Goal: Task Accomplishment & Management: Manage account settings

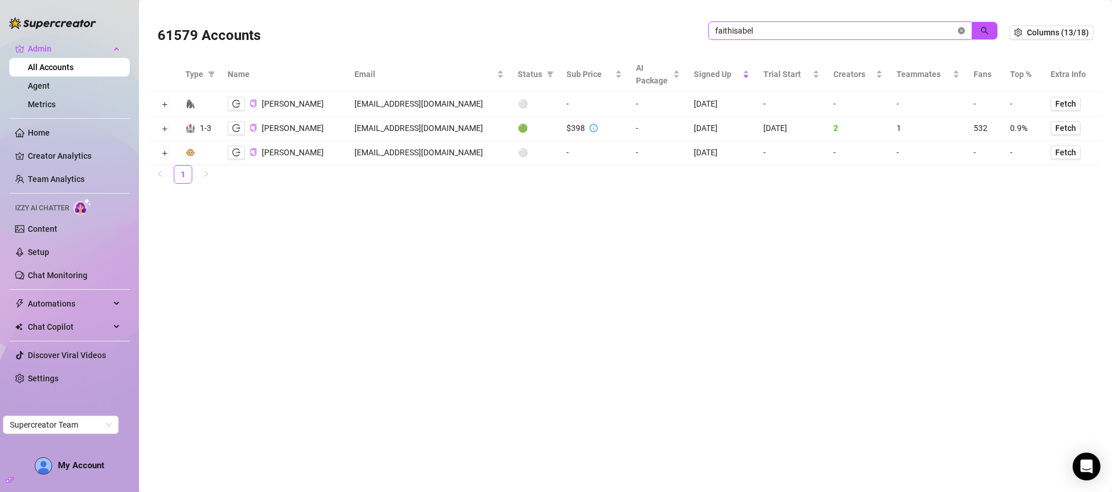
click at [963, 30] on icon "close-circle" at bounding box center [961, 30] width 7 height 7
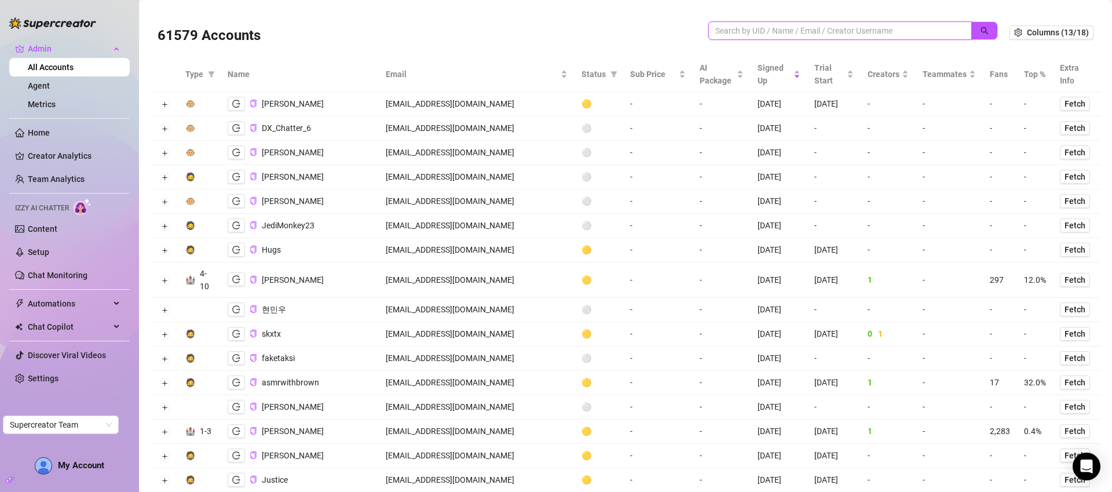
scroll to position [2, 0]
click at [804, 31] on input "search" at bounding box center [835, 28] width 240 height 13
paste input "PDrRRJ4vbhSDb6lNC5g54lSmxAu2"
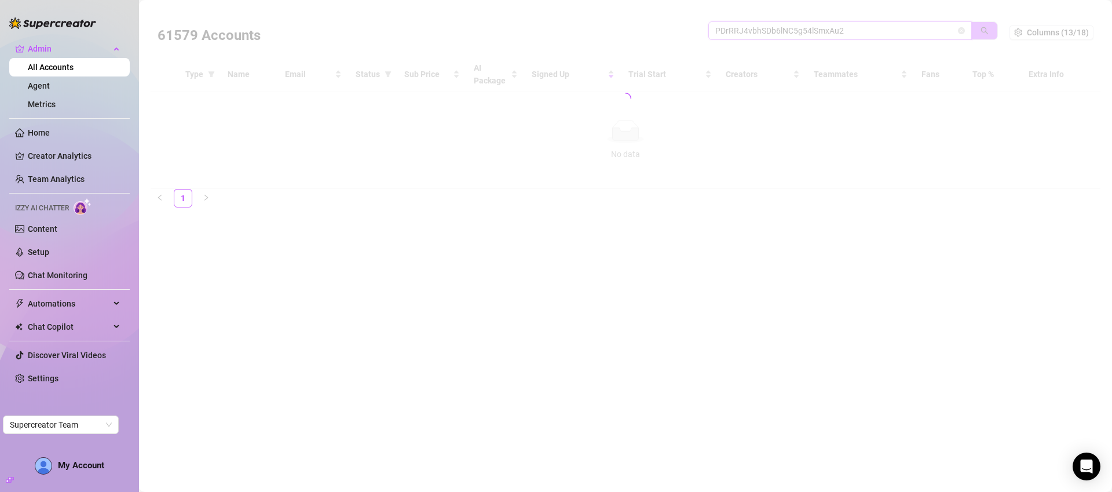
scroll to position [0, 0]
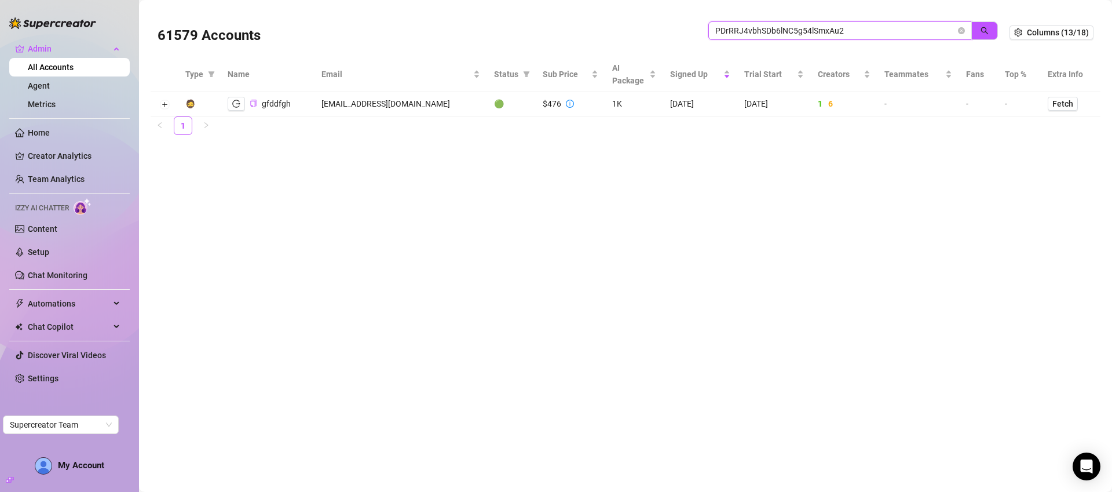
click at [772, 32] on input "PDrRRJ4vbhSDb6lNC5g54lSmxAu2" at bounding box center [835, 30] width 240 height 13
type input "reef"
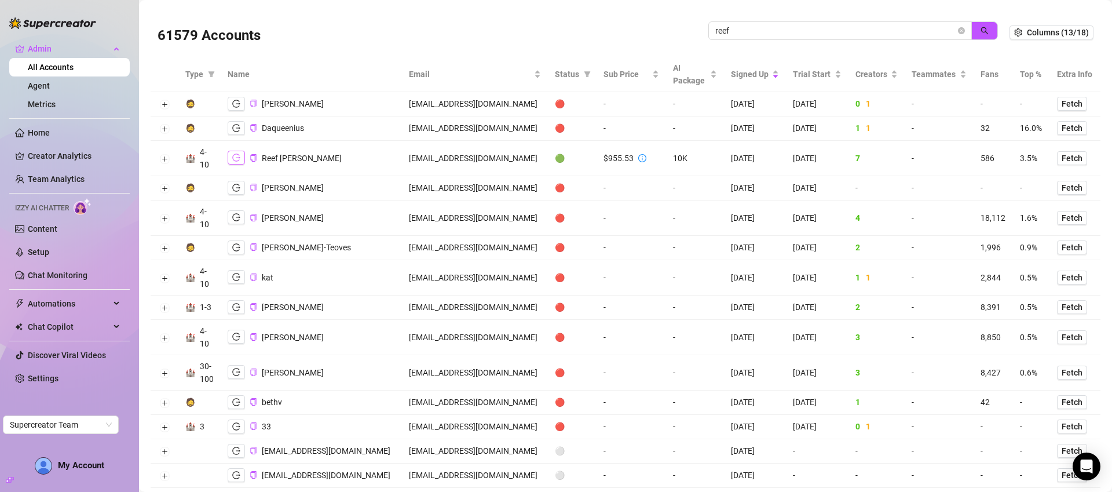
click at [240, 160] on icon "logout" at bounding box center [236, 158] width 8 height 8
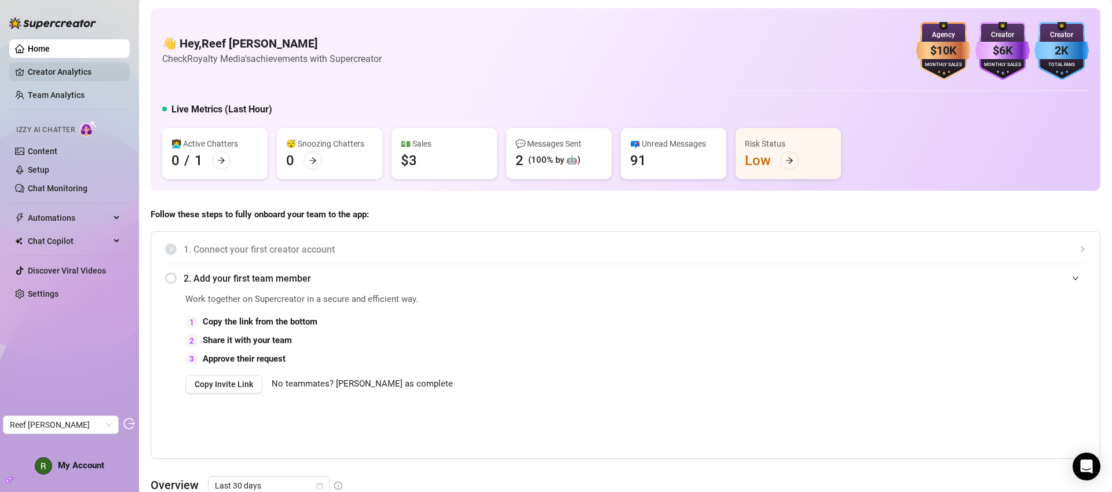
click at [103, 74] on link "Creator Analytics" at bounding box center [74, 72] width 93 height 19
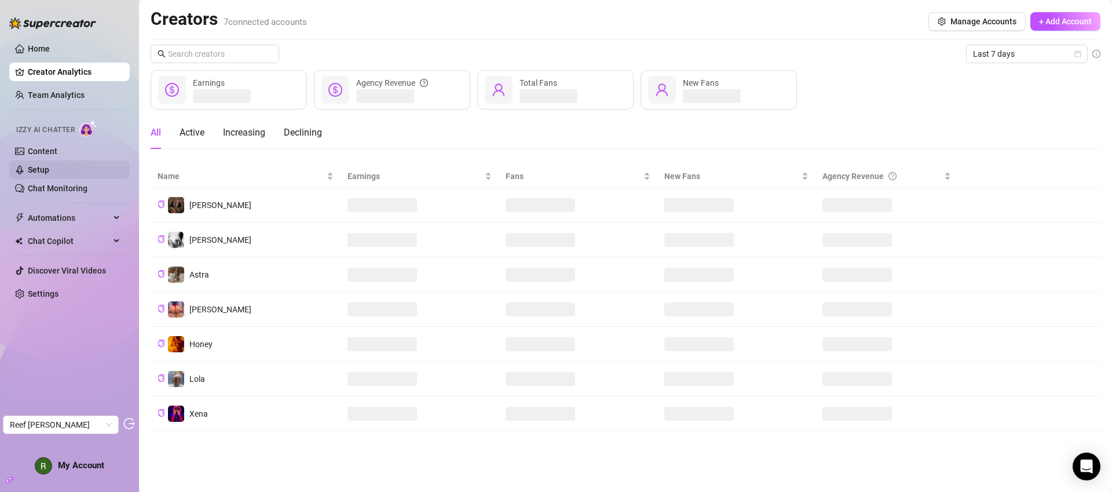
click at [49, 167] on link "Setup" at bounding box center [38, 169] width 21 height 9
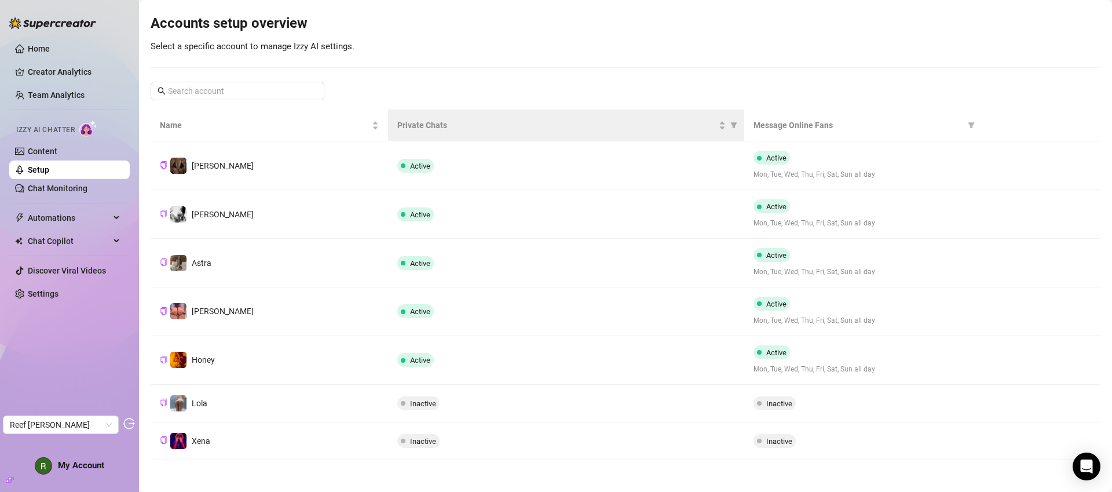
scroll to position [115, 0]
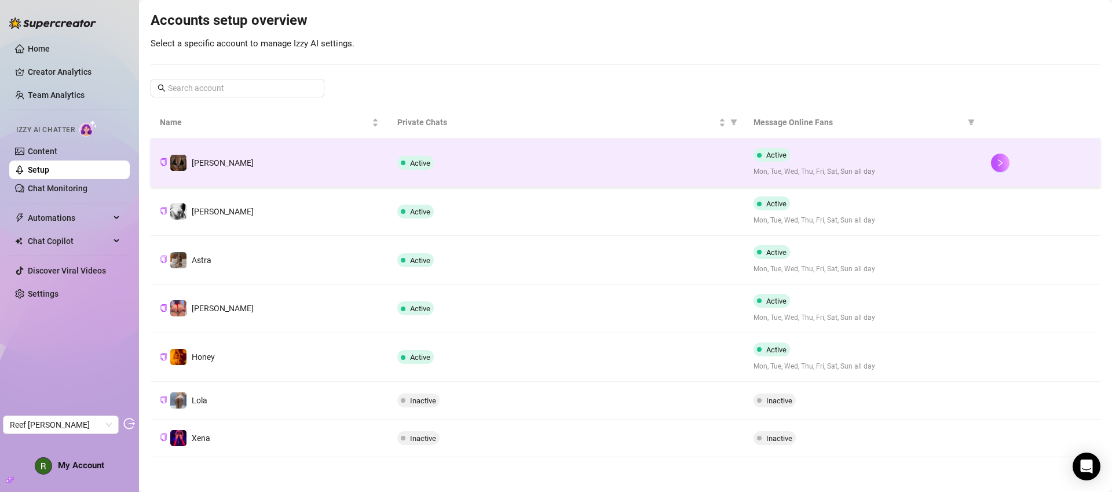
click at [525, 156] on div "Active" at bounding box center [566, 163] width 338 height 14
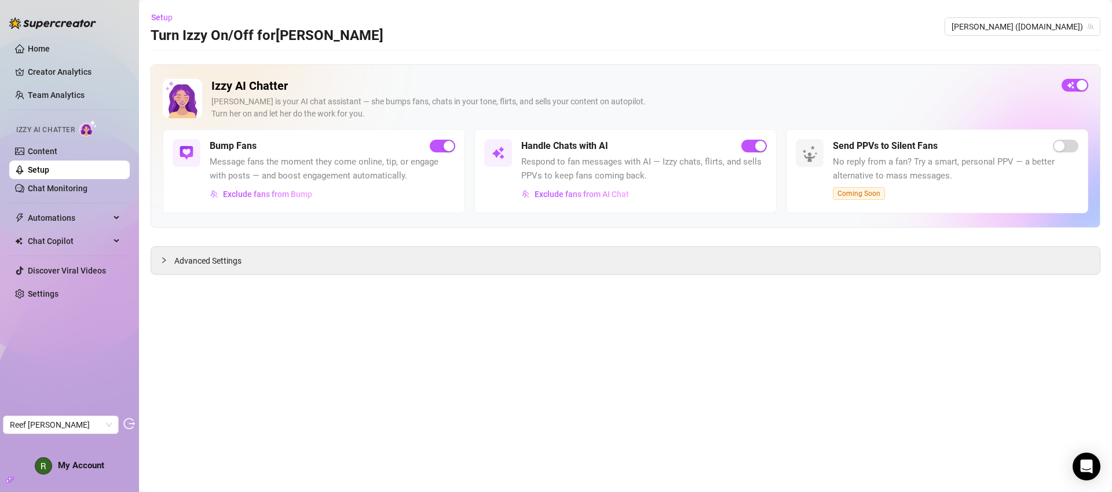
drag, startPoint x: 61, startPoint y: 167, endPoint x: 242, endPoint y: 1, distance: 245.6
click at [49, 168] on link "Setup" at bounding box center [38, 169] width 21 height 9
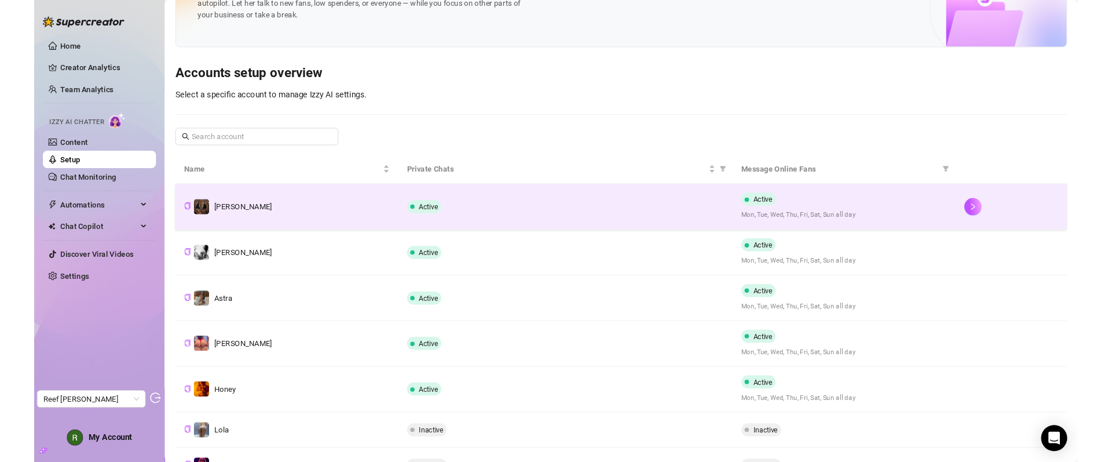
scroll to position [59, 0]
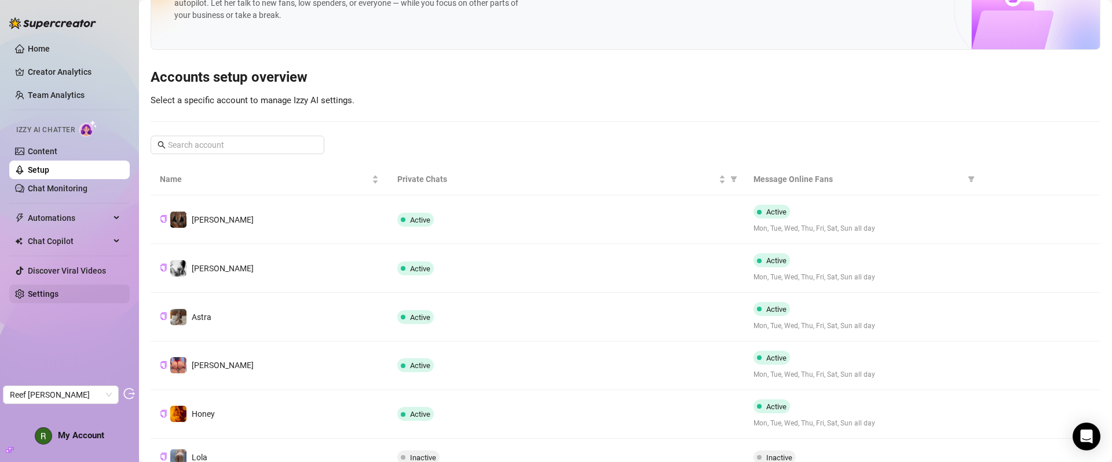
click at [59, 297] on link "Settings" at bounding box center [43, 293] width 31 height 9
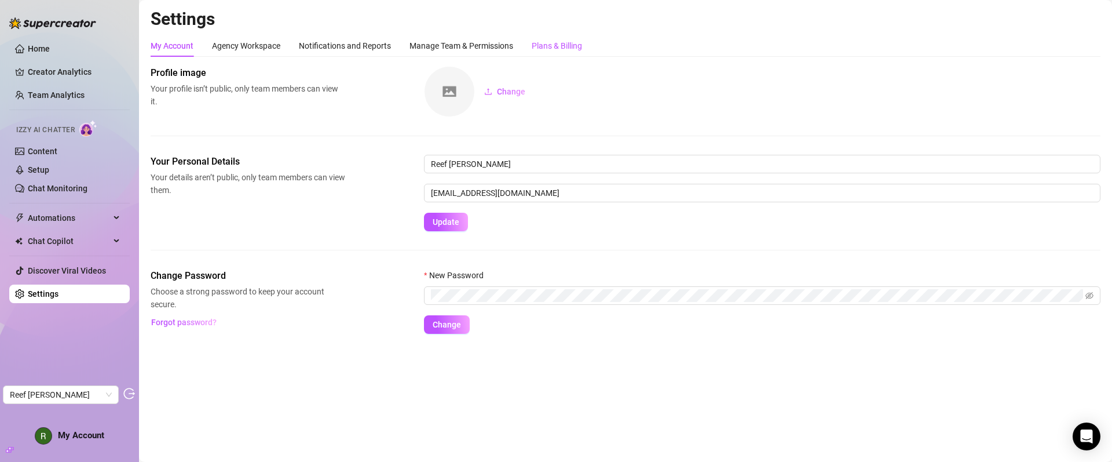
click at [575, 43] on div "Plans & Billing" at bounding box center [557, 45] width 50 height 13
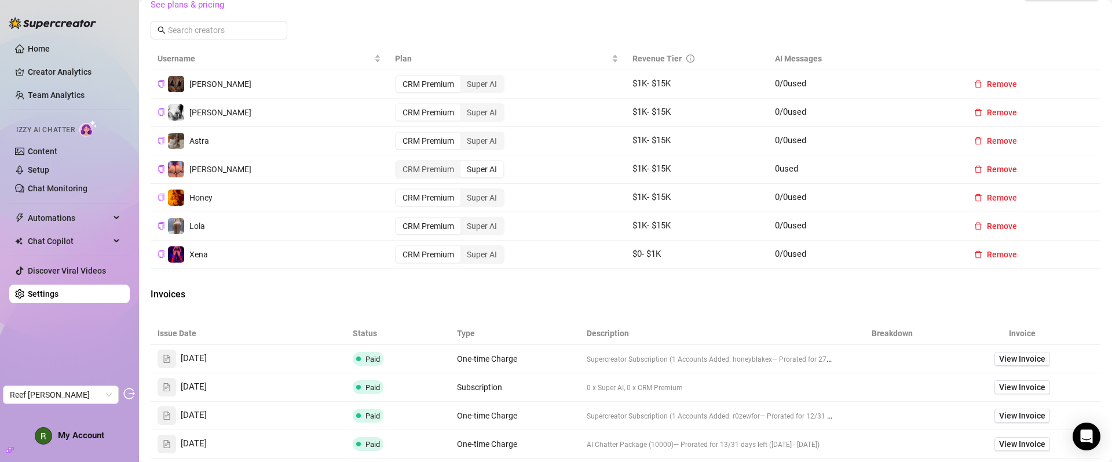
scroll to position [378, 0]
click at [49, 171] on link "Setup" at bounding box center [38, 169] width 21 height 9
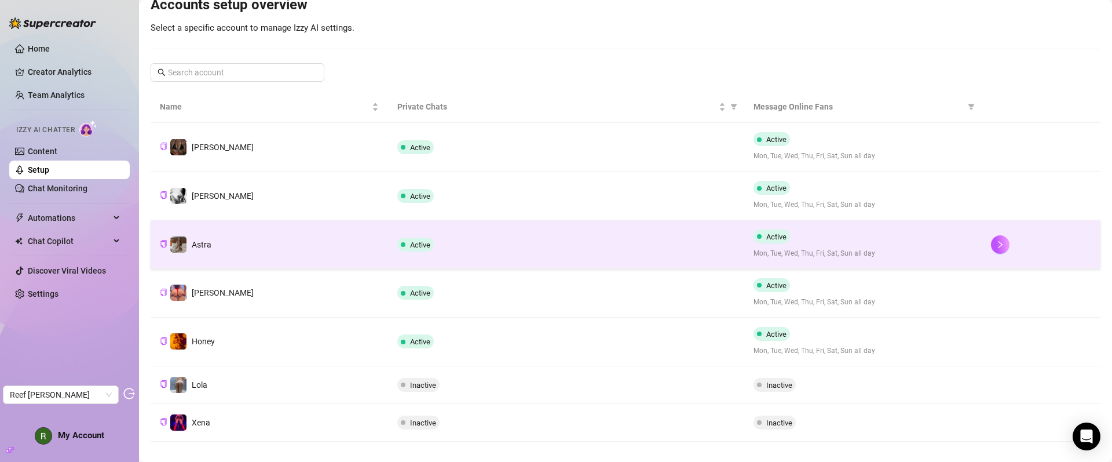
scroll to position [132, 0]
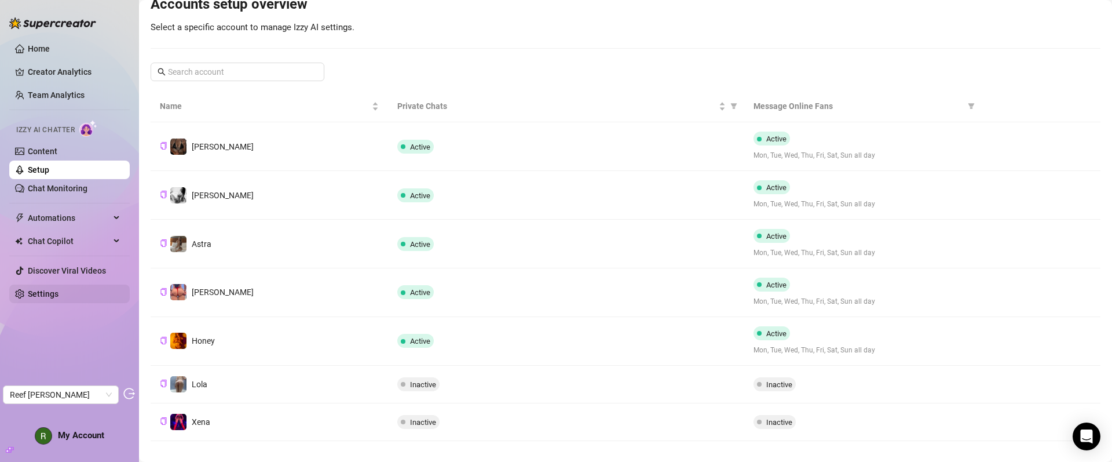
click at [59, 289] on link "Settings" at bounding box center [43, 293] width 31 height 9
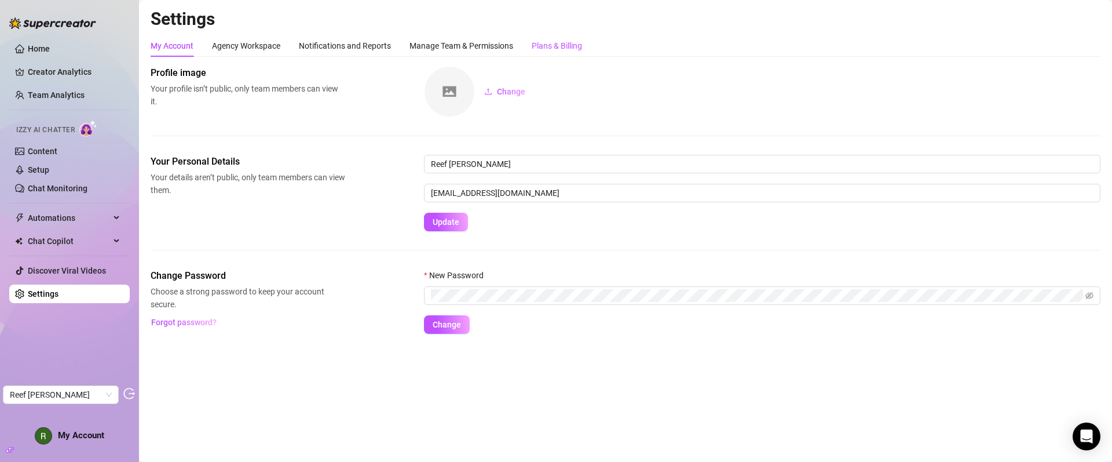
click at [579, 48] on div "Plans & Billing" at bounding box center [557, 45] width 50 height 13
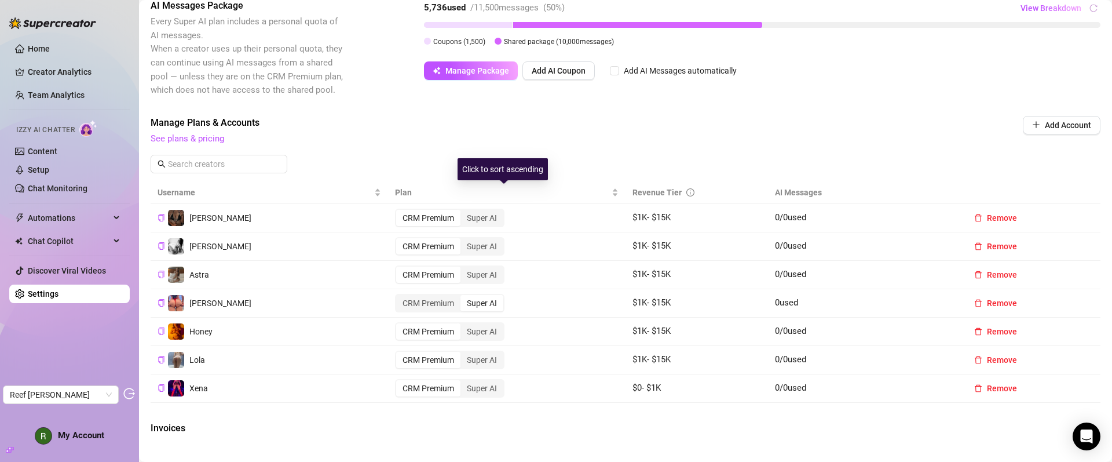
scroll to position [244, 0]
click at [212, 136] on link "See plans & pricing" at bounding box center [188, 139] width 74 height 10
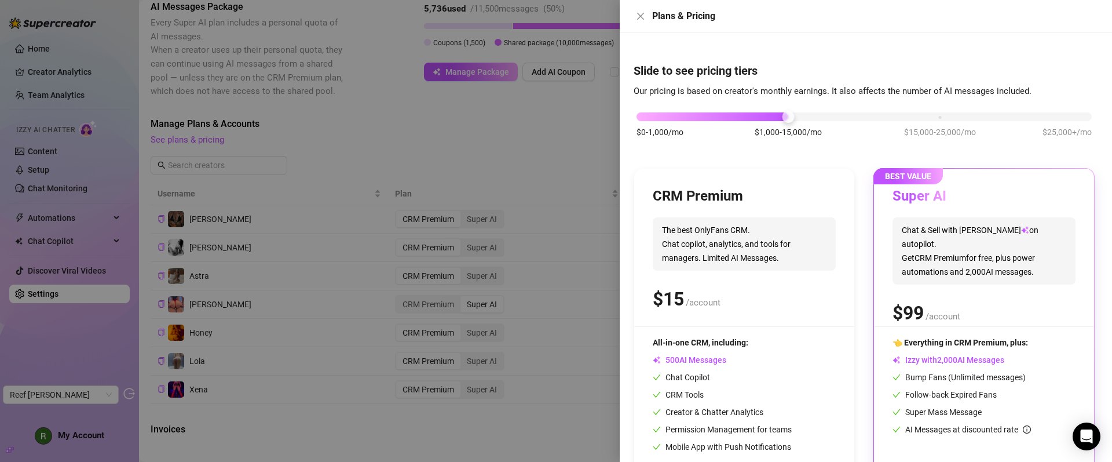
click at [584, 138] on div at bounding box center [556, 231] width 1112 height 462
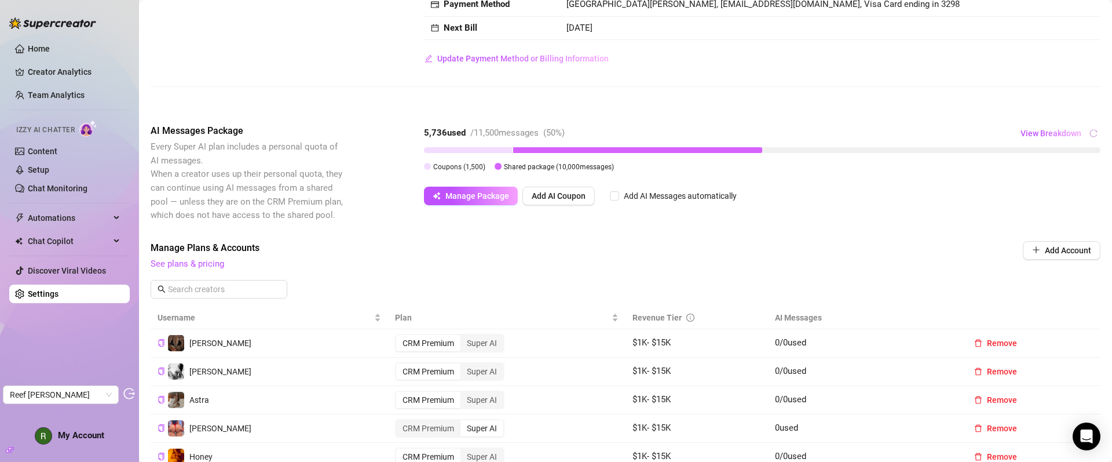
scroll to position [13, 0]
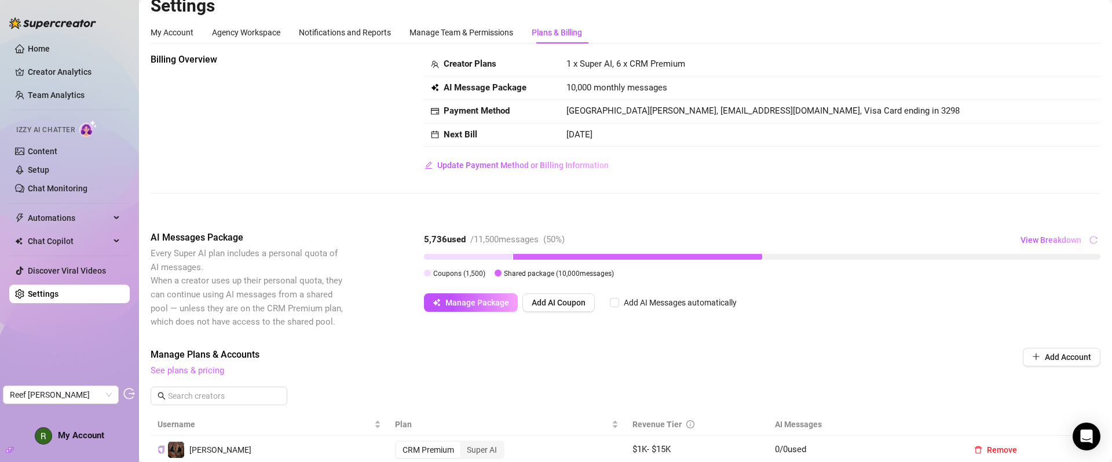
click at [196, 371] on link "See plans & pricing" at bounding box center [188, 370] width 74 height 10
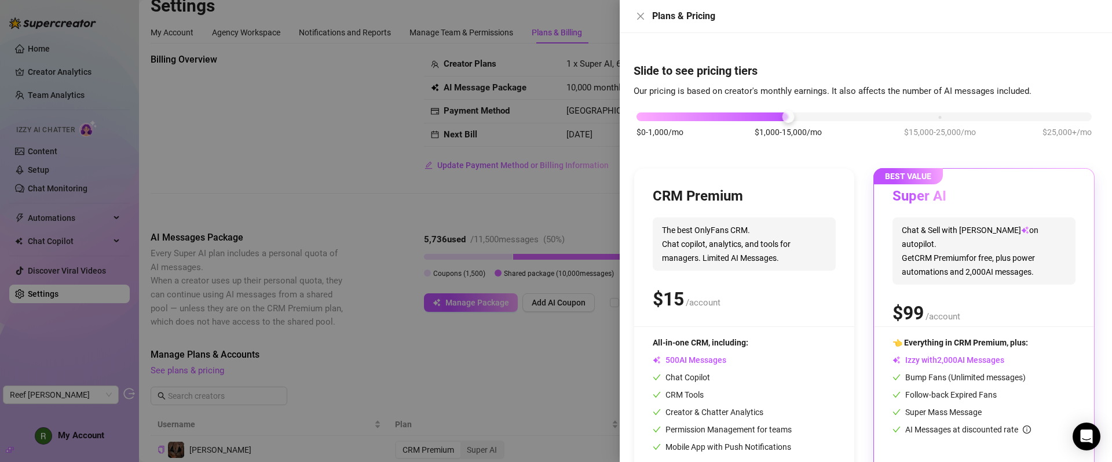
click at [923, 113] on div "$0-1,000/mo $1,000-15,000/mo $15,000-25,000/mo $25,000+/mo" at bounding box center [864, 113] width 455 height 7
click at [789, 116] on div "$0-1,000/mo $1,000-15,000/mo $15,000-25,000/mo $25,000+/mo" at bounding box center [864, 113] width 455 height 7
click at [938, 117] on div "$0-1,000/mo $1,000-15,000/mo $15,000-25,000/mo $25,000+/mo" at bounding box center [864, 113] width 455 height 7
click at [794, 117] on div "$0-1,000/mo $1,000-15,000/mo $15,000-25,000/mo $25,000+/mo" at bounding box center [864, 113] width 455 height 7
click at [659, 117] on div "$0-1,000/mo $1,000-15,000/mo $15,000-25,000/mo $25,000+/mo" at bounding box center [864, 113] width 455 height 7
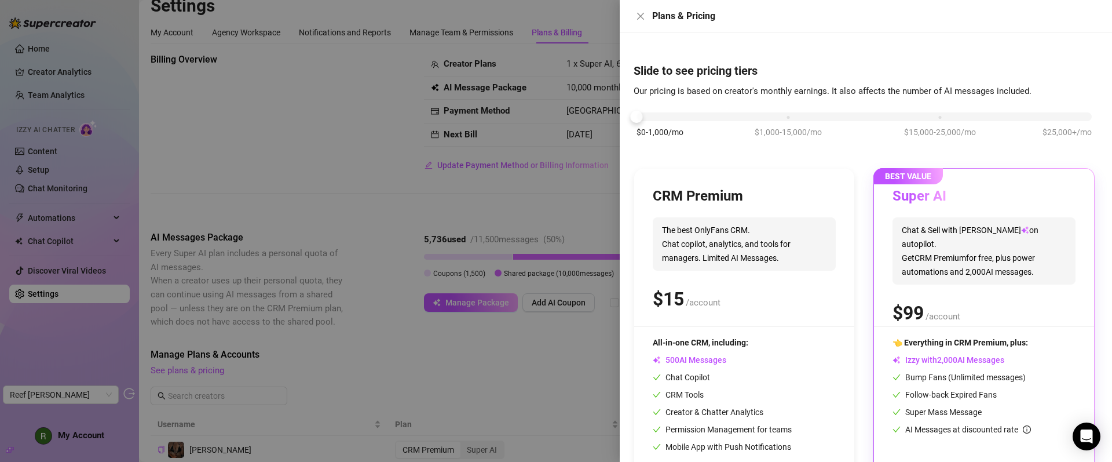
click at [1078, 114] on div "$0-1,000/mo $1,000-15,000/mo $15,000-25,000/mo $25,000+/mo" at bounding box center [864, 113] width 455 height 7
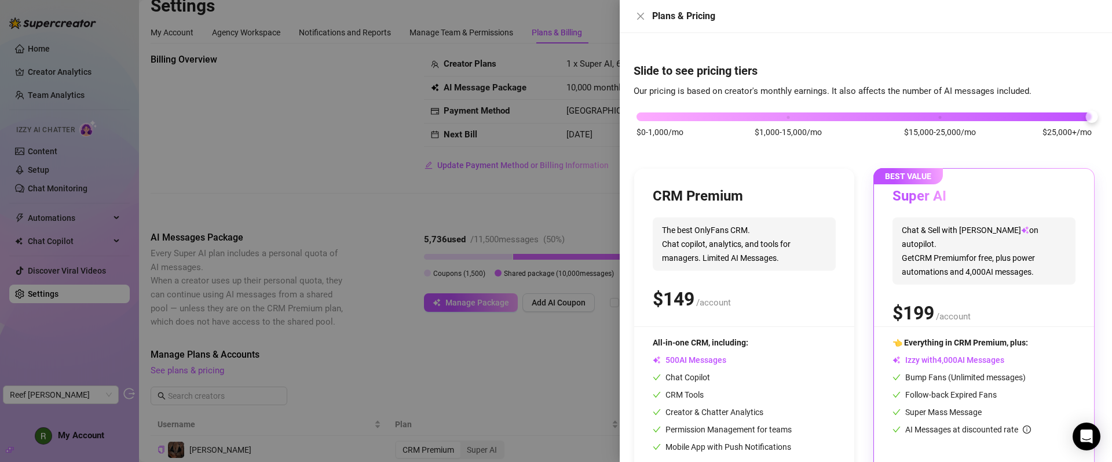
click at [937, 117] on div "$0-1,000/mo $1,000-15,000/mo $15,000-25,000/mo $25,000+/mo" at bounding box center [864, 113] width 455 height 7
click at [1082, 115] on div "$0-1,000/mo $1,000-15,000/mo $15,000-25,000/mo $25,000+/mo" at bounding box center [864, 113] width 455 height 7
click at [651, 116] on div "$0-1,000/mo $1,000-15,000/mo $15,000-25,000/mo $25,000+/mo" at bounding box center [864, 113] width 455 height 7
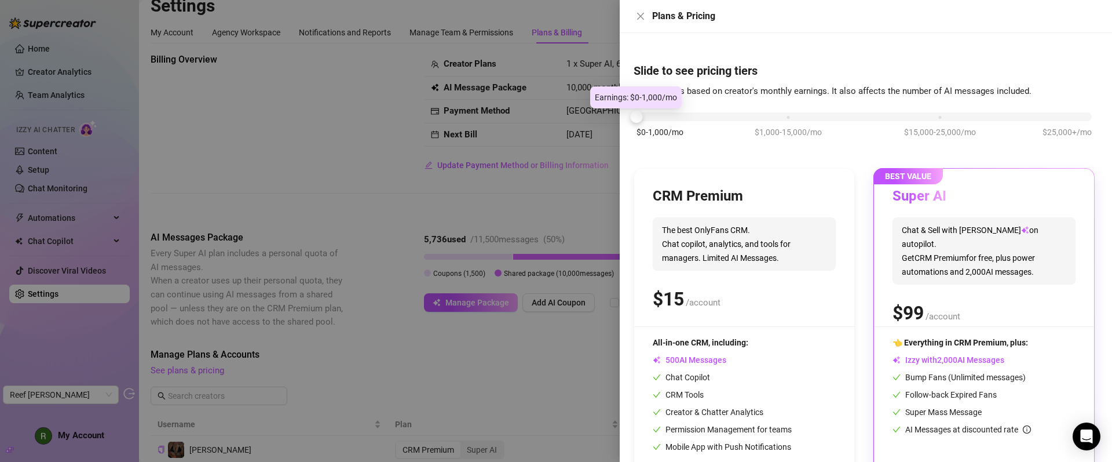
click at [1079, 117] on div "$0-1,000/mo $1,000-15,000/mo $15,000-25,000/mo $25,000+/mo" at bounding box center [864, 113] width 455 height 7
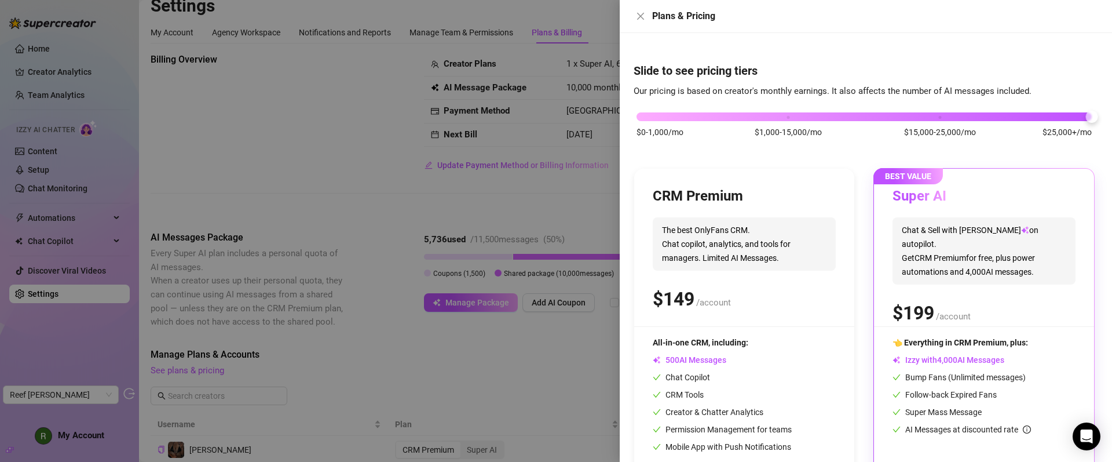
click at [941, 115] on div "$0-1,000/mo $1,000-15,000/mo $15,000-25,000/mo $25,000+/mo" at bounding box center [864, 113] width 455 height 7
click at [1073, 115] on div "$0-1,000/mo $1,000-15,000/mo $15,000-25,000/mo $25,000+/mo" at bounding box center [864, 113] width 455 height 7
click at [643, 17] on icon "close" at bounding box center [640, 16] width 9 height 9
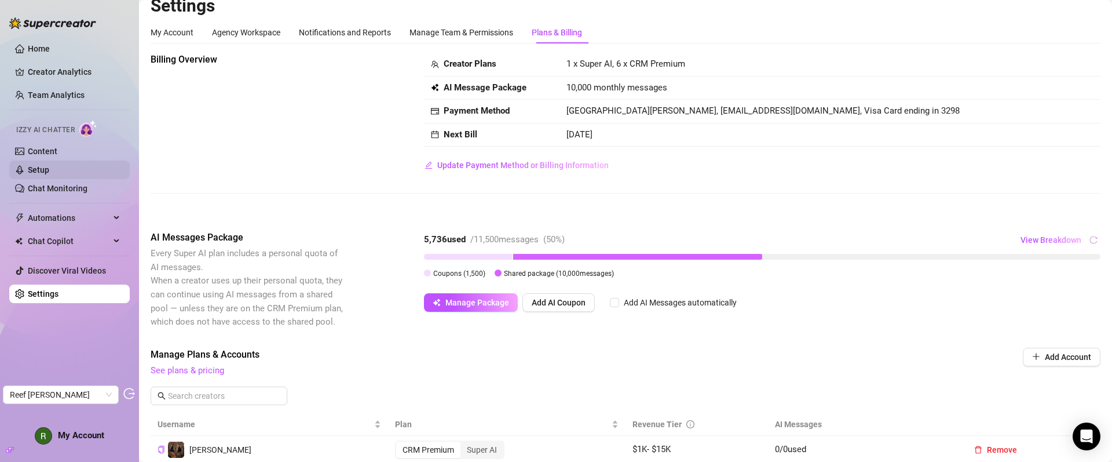
click at [49, 170] on link "Setup" at bounding box center [38, 169] width 21 height 9
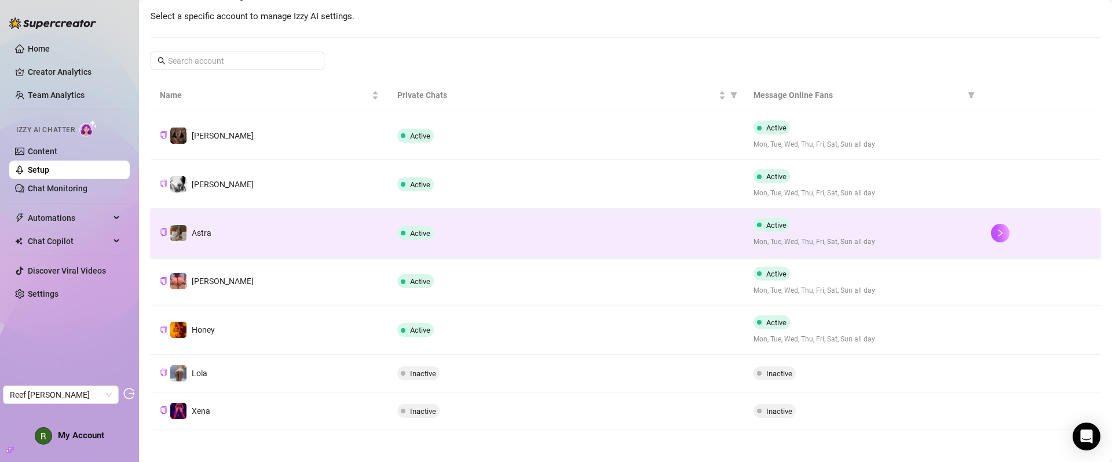
scroll to position [145, 0]
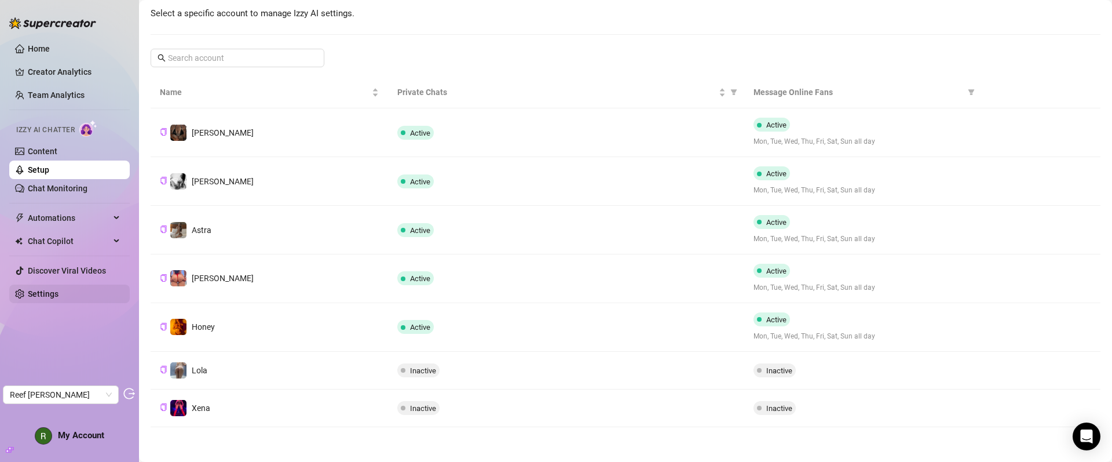
click at [57, 294] on link "Settings" at bounding box center [43, 293] width 31 height 9
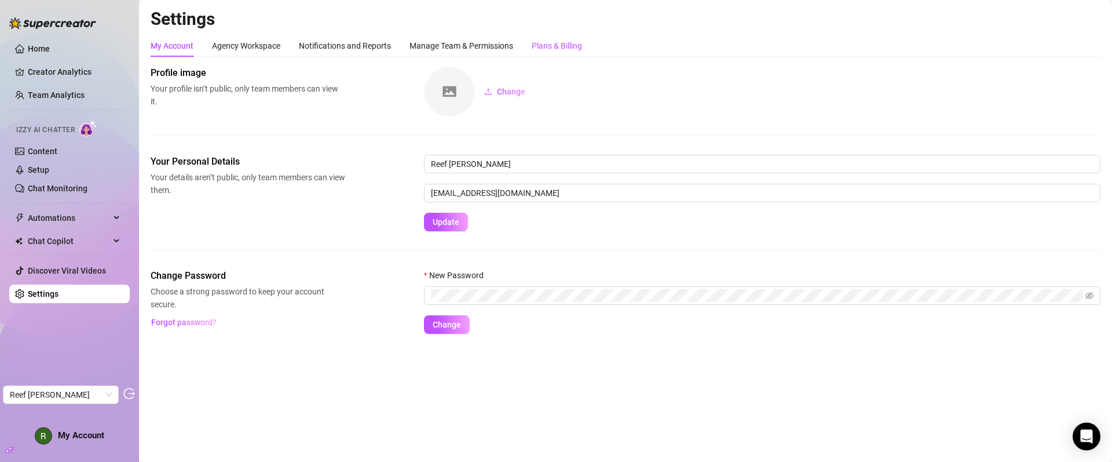
click at [582, 49] on div "Plans & Billing" at bounding box center [557, 45] width 50 height 13
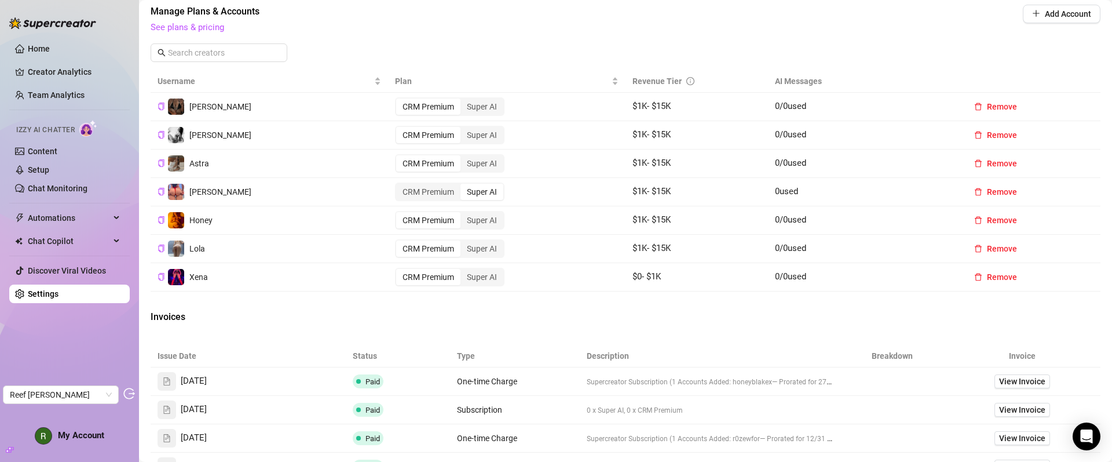
scroll to position [327, 0]
